Goal: Information Seeking & Learning: Learn about a topic

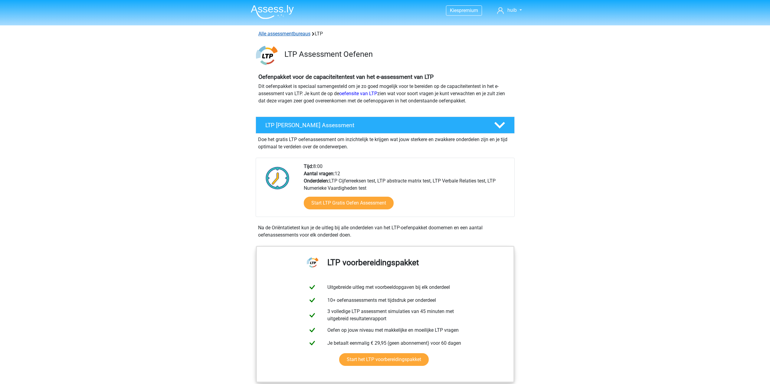
click at [285, 33] on link "Alle assessmentbureaus" at bounding box center [284, 34] width 52 height 6
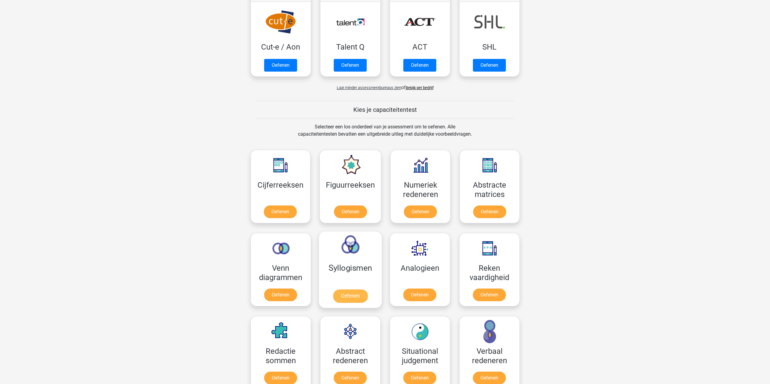
scroll to position [534, 0]
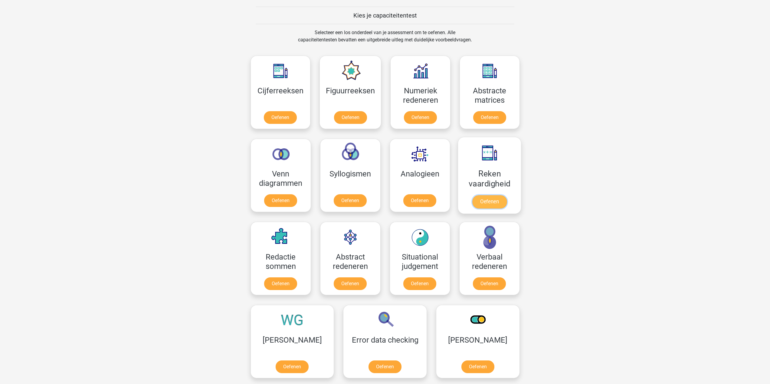
click at [501, 202] on link "Oefenen" at bounding box center [489, 201] width 34 height 13
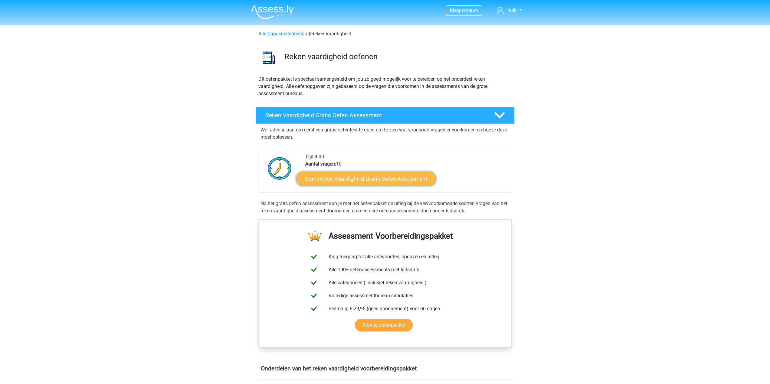
click at [373, 179] on link "Start Reken Vaardigheid Gratis Oefen Assessment" at bounding box center [366, 178] width 140 height 15
